Goal: Task Accomplishment & Management: Manage account settings

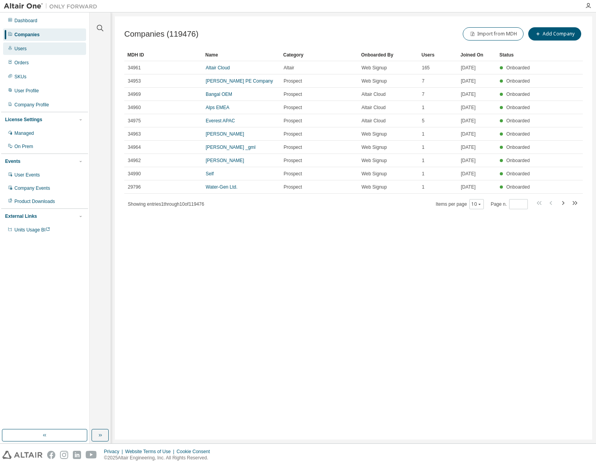
click at [26, 46] on div "Users" at bounding box center [20, 49] width 12 height 6
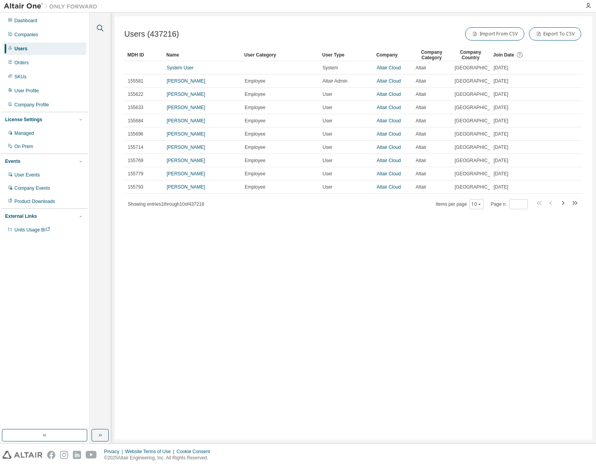
click at [97, 25] on icon "button" at bounding box center [99, 27] width 9 height 9
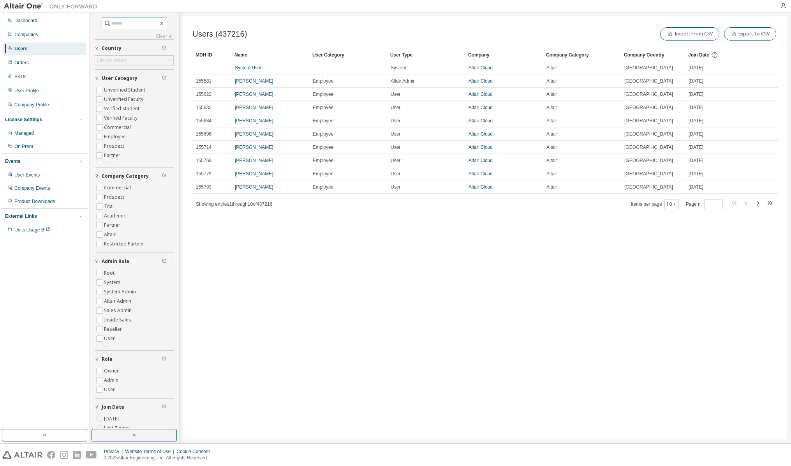
click at [137, 18] on div "Clear all Join Date [DATE] Last 7 days Last 30 days Last 90 days Last 180 days …" at bounding box center [134, 221] width 87 height 414
click at [139, 21] on input "text" at bounding box center [134, 23] width 47 height 8
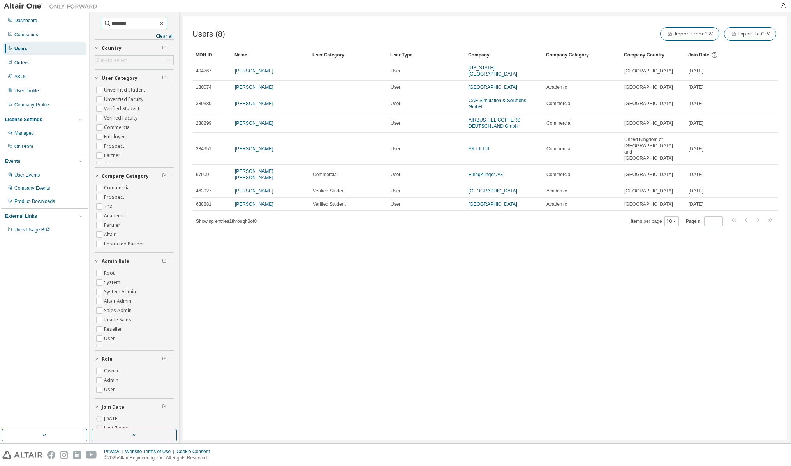
click at [111, 22] on input "********" at bounding box center [134, 23] width 47 height 8
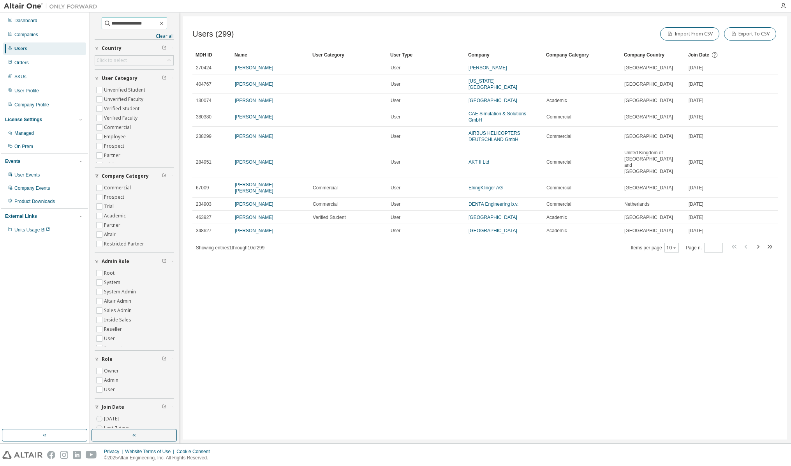
type input "**********"
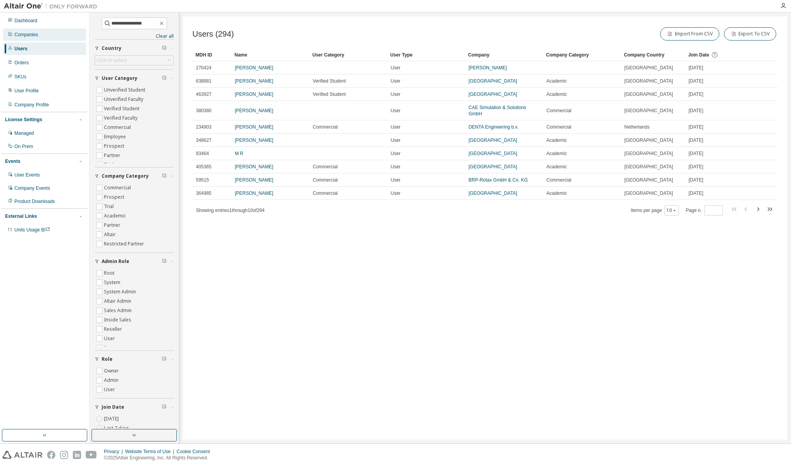
click at [33, 33] on div "Companies" at bounding box center [26, 35] width 24 height 6
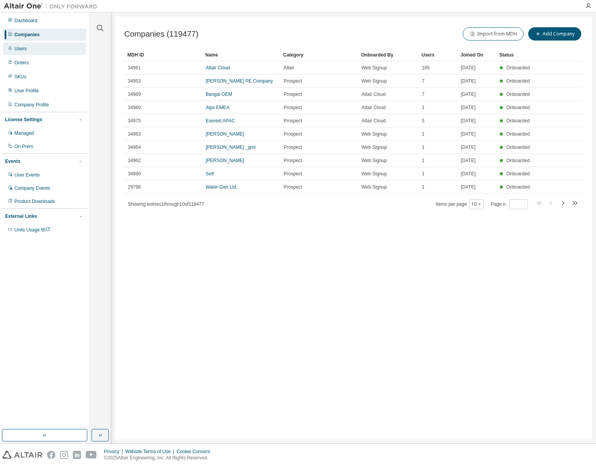
click at [28, 48] on div "Users" at bounding box center [44, 48] width 83 height 12
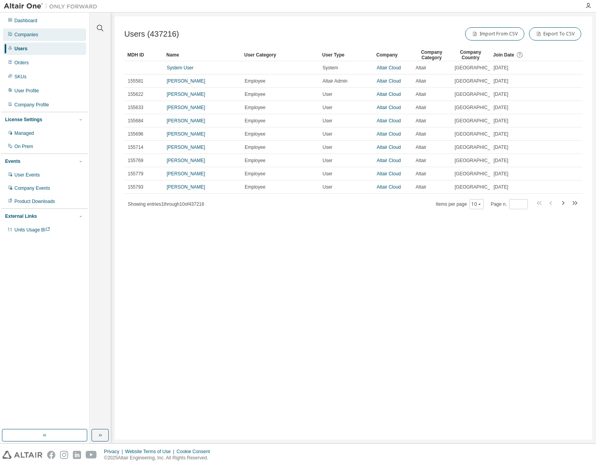
click at [36, 30] on div "Companies" at bounding box center [44, 34] width 83 height 12
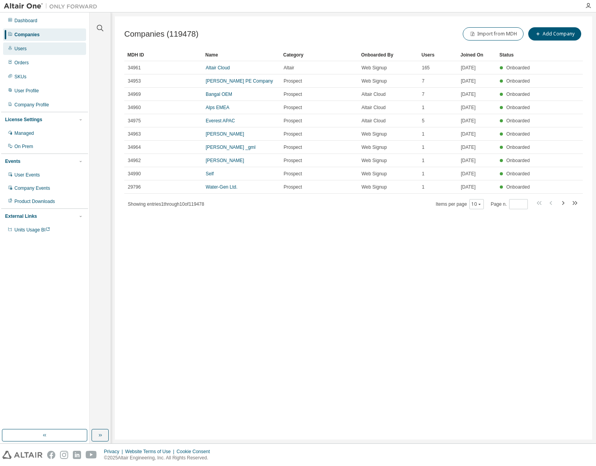
click at [30, 44] on div "Users" at bounding box center [44, 48] width 83 height 12
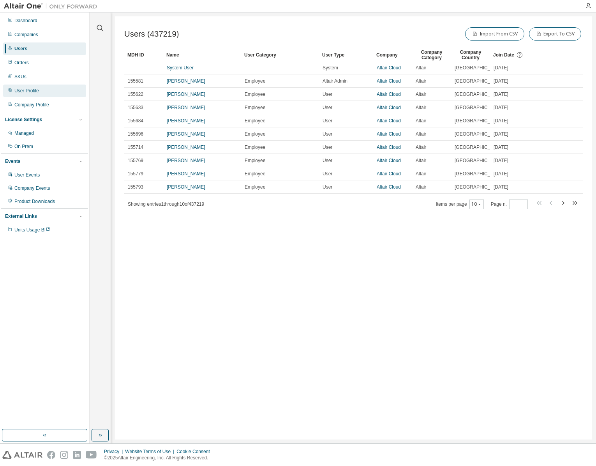
click at [42, 89] on div "User Profile" at bounding box center [44, 90] width 83 height 12
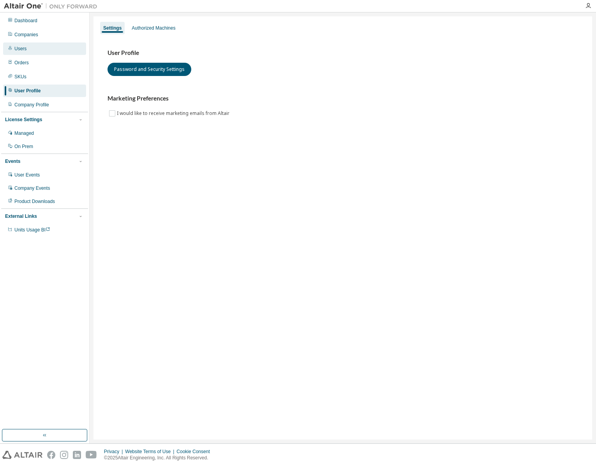
click at [34, 46] on div "Users" at bounding box center [44, 48] width 83 height 12
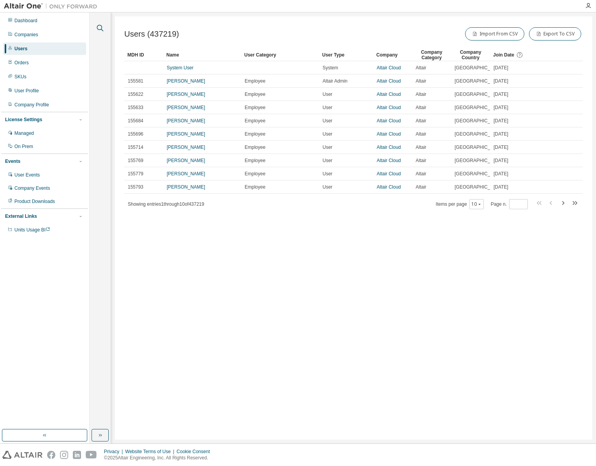
click at [101, 25] on icon "button" at bounding box center [99, 27] width 9 height 9
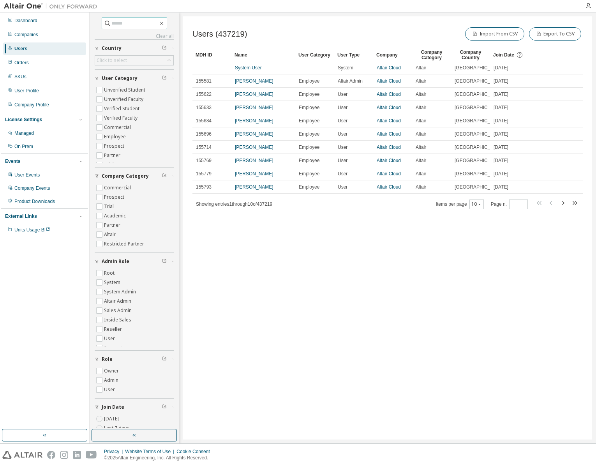
click at [123, 20] on input "text" at bounding box center [134, 23] width 47 height 8
type input "******"
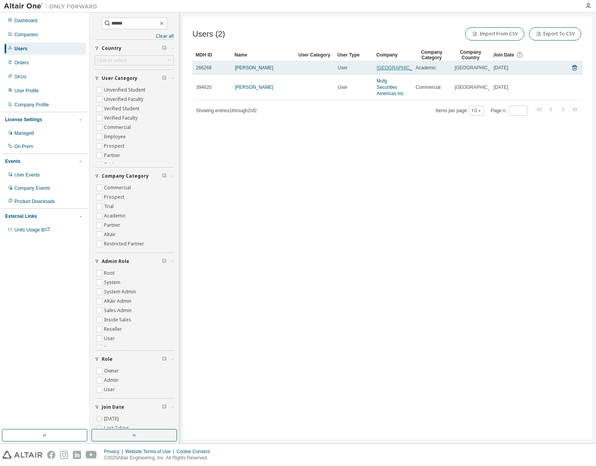
click at [392, 67] on link "[GEOGRAPHIC_DATA]" at bounding box center [400, 67] width 49 height 5
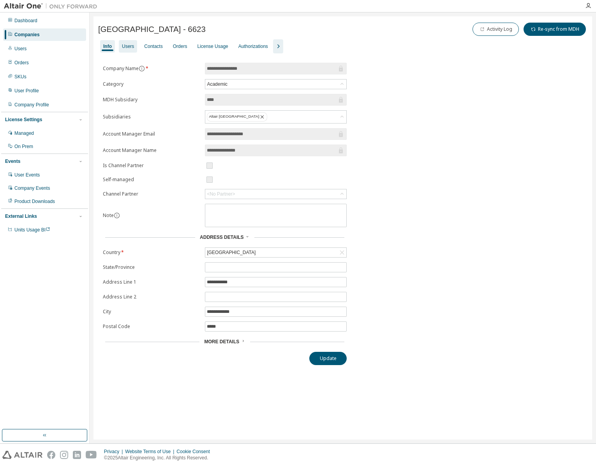
click at [128, 45] on div "Users" at bounding box center [128, 46] width 12 height 6
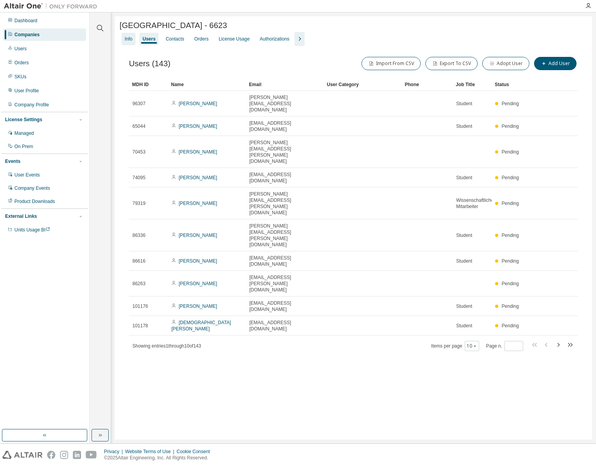
click at [129, 39] on div "Info" at bounding box center [129, 39] width 8 height 6
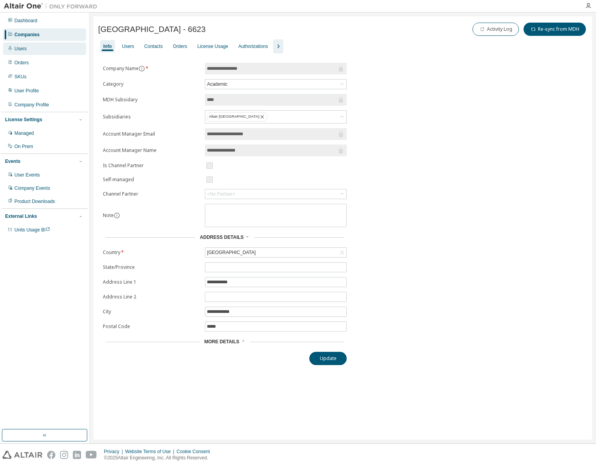
click at [34, 47] on div "Users" at bounding box center [44, 48] width 83 height 12
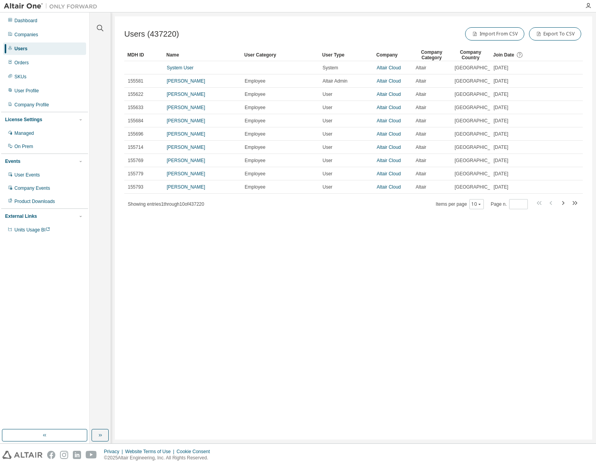
click at [42, 47] on div "Users" at bounding box center [44, 48] width 83 height 12
click at [23, 46] on div "Users" at bounding box center [20, 49] width 13 height 6
click at [102, 25] on icon "button" at bounding box center [99, 27] width 9 height 9
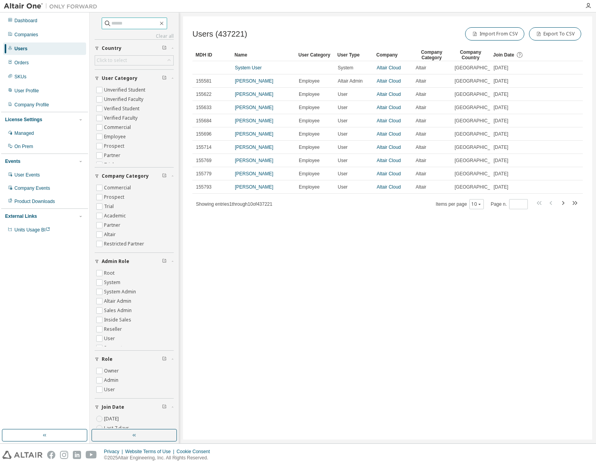
click at [135, 26] on input "text" at bounding box center [134, 23] width 47 height 8
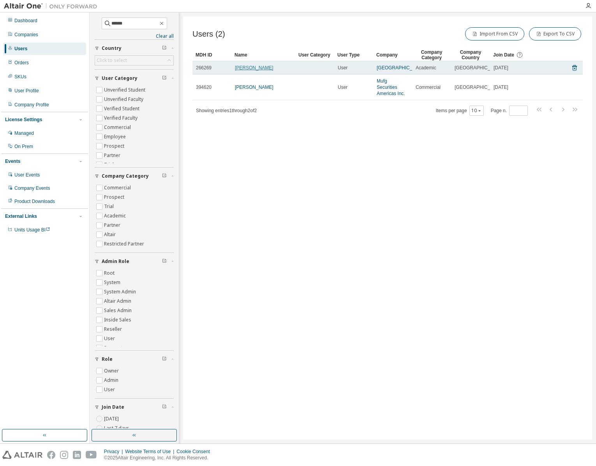
click at [255, 69] on link "[PERSON_NAME]" at bounding box center [254, 67] width 39 height 5
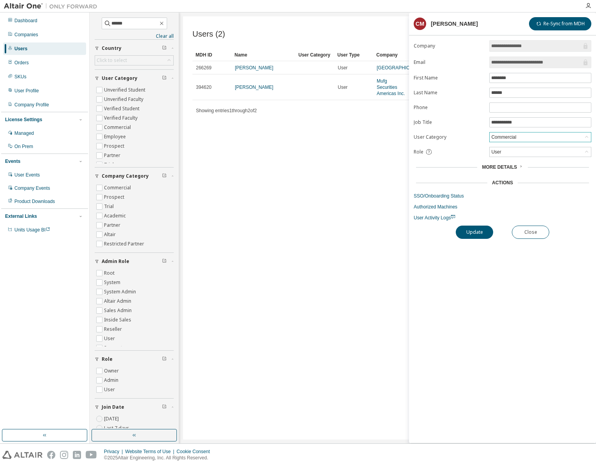
click at [552, 137] on div "Commercial" at bounding box center [539, 136] width 101 height 9
click at [461, 137] on label "User Category" at bounding box center [448, 137] width 71 height 6
click at [536, 137] on div "Commercial" at bounding box center [539, 136] width 101 height 9
click at [460, 154] on div "Role" at bounding box center [448, 151] width 71 height 7
click at [534, 138] on div "Commercial" at bounding box center [539, 136] width 101 height 9
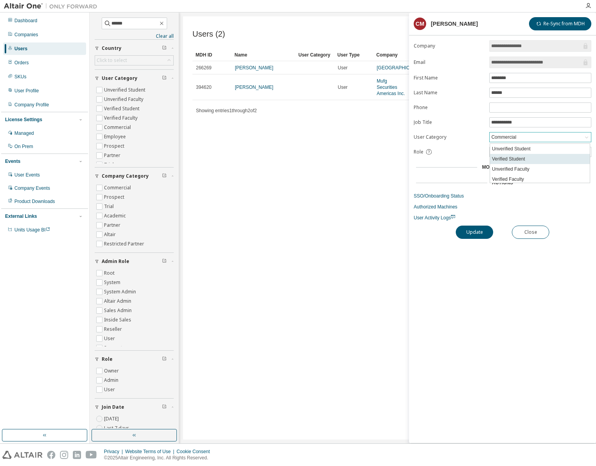
click at [531, 156] on li "Verified Student" at bounding box center [540, 159] width 100 height 10
click at [470, 231] on button "Update" at bounding box center [473, 231] width 37 height 13
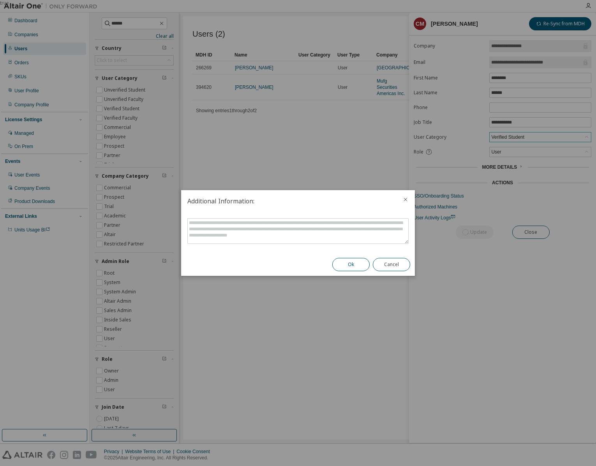
click at [353, 264] on button "Ok" at bounding box center [350, 264] width 37 height 13
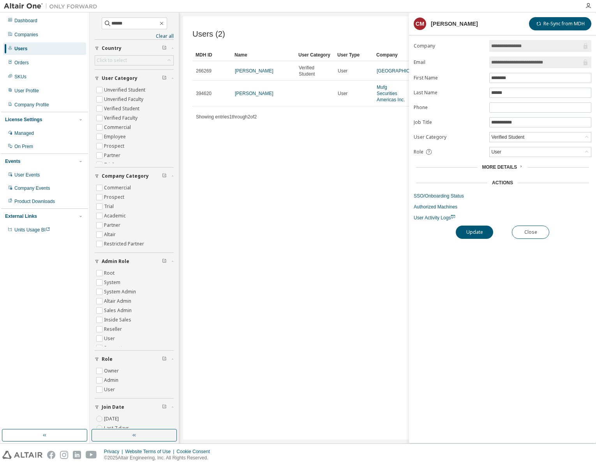
click at [345, 196] on div "Users (2) Import From CSV Export To CSV Clear Load Save Save As Field Operator …" at bounding box center [387, 227] width 409 height 423
drag, startPoint x: 135, startPoint y: 23, endPoint x: 71, endPoint y: 22, distance: 63.9
click at [71, 22] on div "**********" at bounding box center [298, 227] width 596 height 431
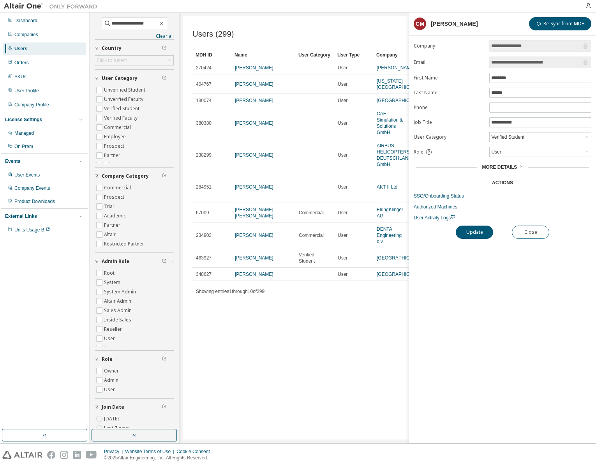
type input "**********"
